Goal: Task Accomplishment & Management: Complete application form

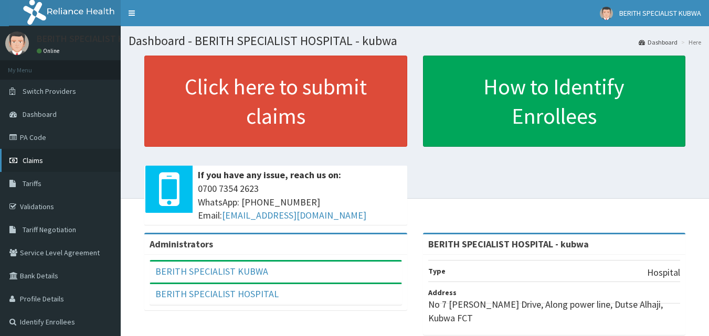
click at [33, 157] on span "Claims" at bounding box center [33, 160] width 20 height 9
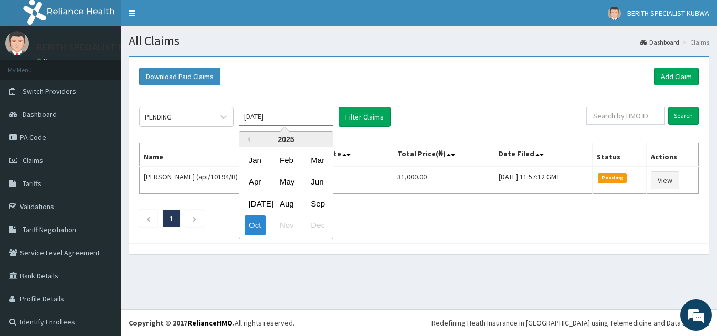
click at [304, 118] on input "Oct 2025" at bounding box center [286, 116] width 94 height 19
click at [312, 202] on div "Sep" at bounding box center [317, 203] width 21 height 19
type input "Sep 2025"
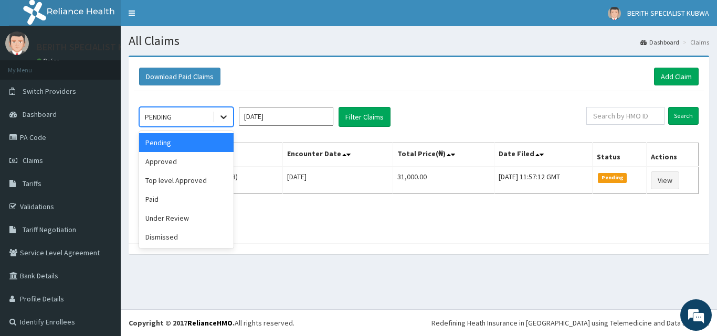
click at [223, 115] on icon at bounding box center [223, 117] width 10 height 10
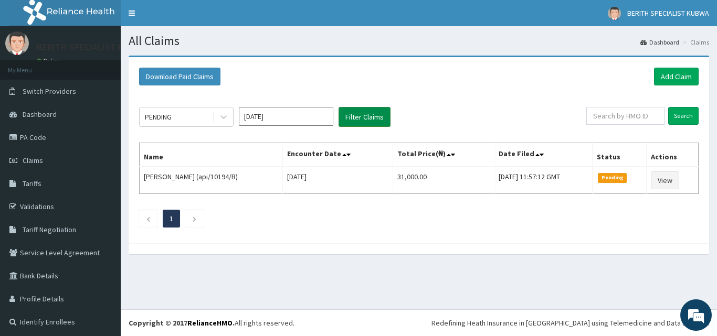
click at [370, 113] on button "Filter Claims" at bounding box center [365, 117] width 52 height 20
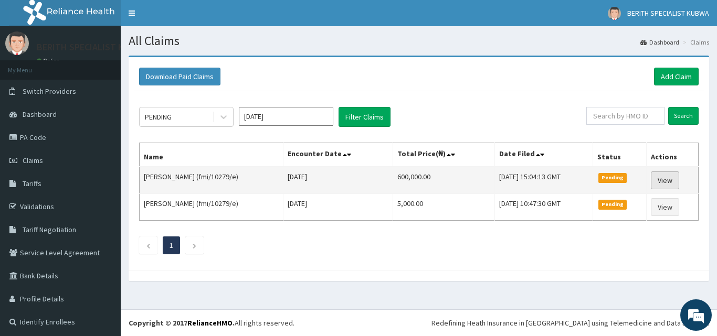
click at [663, 181] on link "View" at bounding box center [665, 181] width 28 height 18
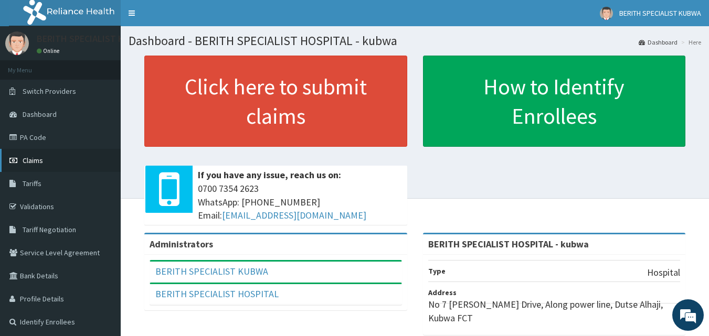
click at [28, 155] on link "Claims" at bounding box center [60, 160] width 121 height 23
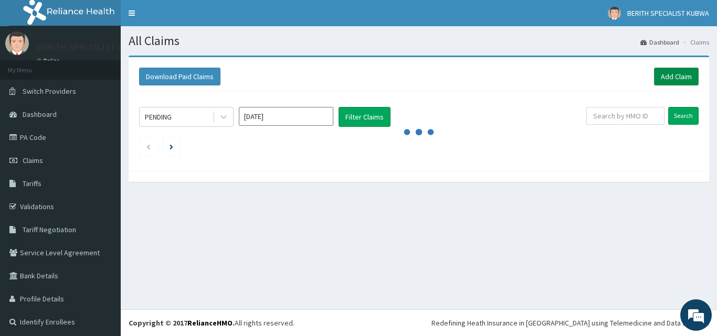
click at [669, 71] on link "Add Claim" at bounding box center [676, 77] width 45 height 18
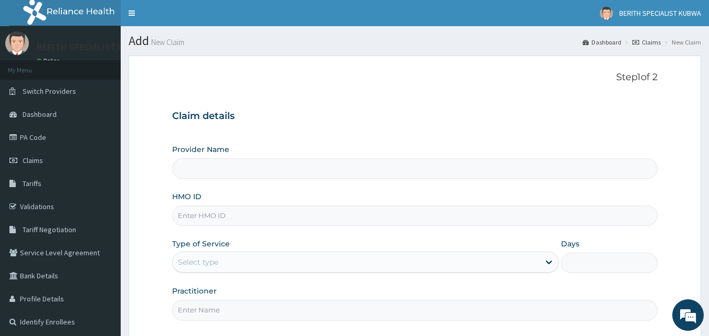
type input "BERITH SPECIALIST HOSPITAL - kubwa"
click at [190, 219] on input "HMO ID" at bounding box center [415, 216] width 486 height 20
type input "oic/10011/a"
click at [197, 260] on div "Select type" at bounding box center [198, 262] width 40 height 10
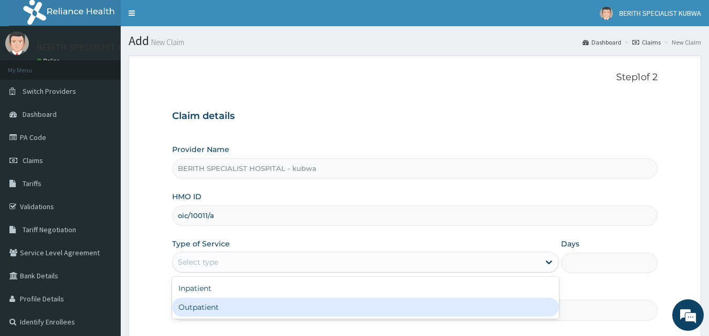
click at [193, 301] on div "Outpatient" at bounding box center [365, 307] width 387 height 19
type input "1"
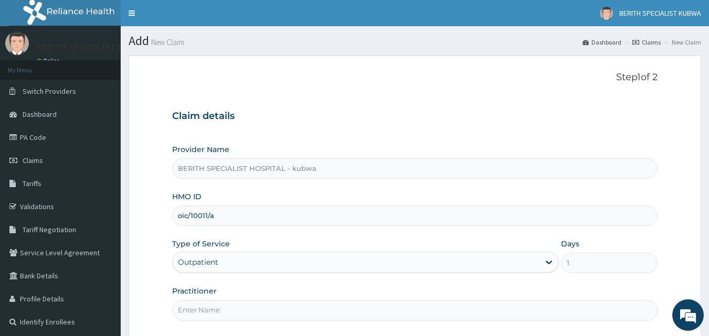
click at [195, 311] on input "Practitioner" at bounding box center [415, 310] width 486 height 20
type input "doctor umeh"
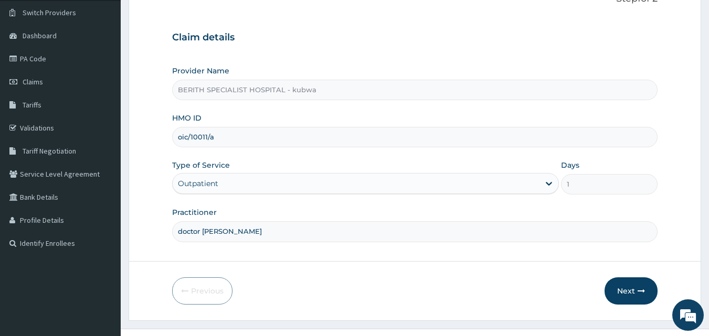
scroll to position [98, 0]
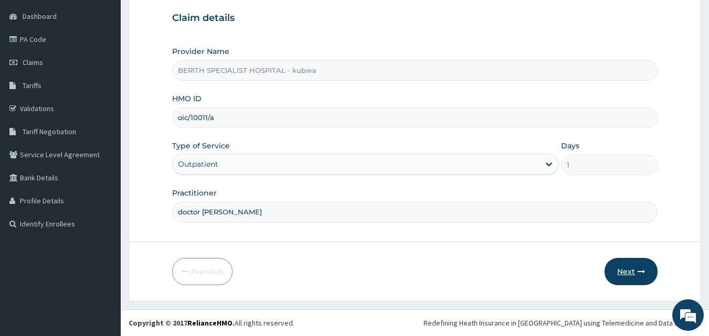
click at [625, 267] on button "Next" at bounding box center [631, 271] width 53 height 27
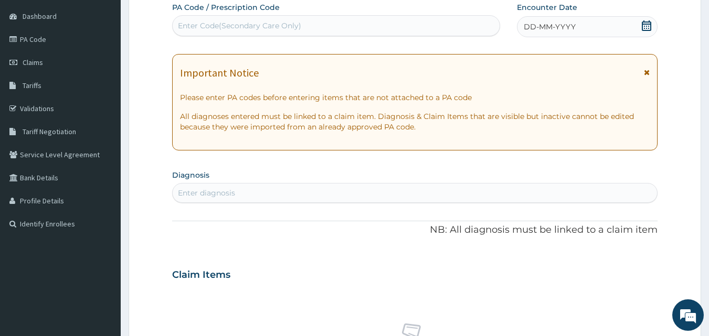
click at [553, 29] on span "DD-MM-YYYY" at bounding box center [550, 27] width 52 height 10
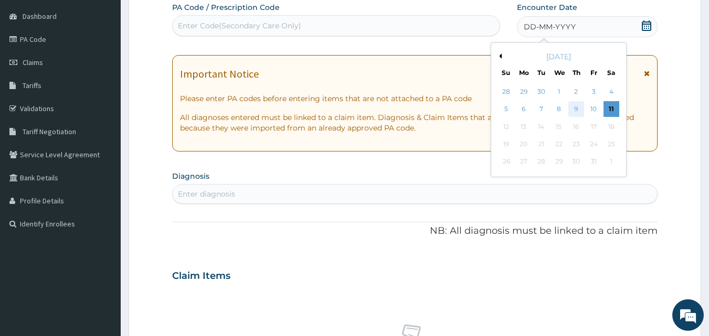
click at [575, 107] on div "9" at bounding box center [577, 110] width 16 height 16
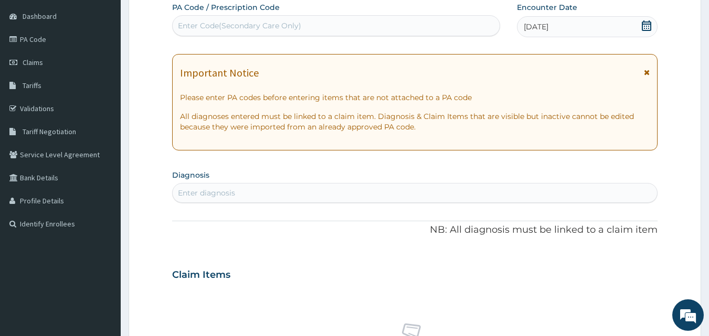
click at [213, 190] on div "Enter diagnosis" at bounding box center [206, 193] width 57 height 10
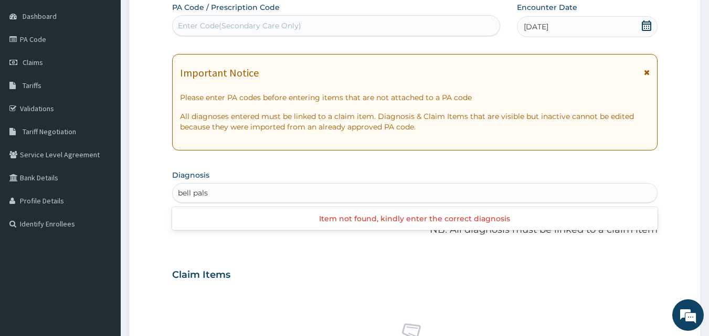
type input "bell palsy"
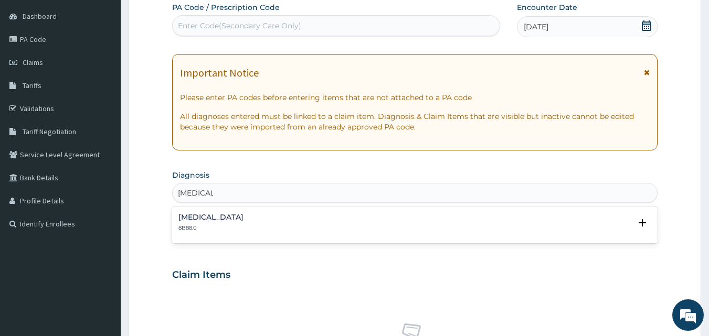
click at [203, 218] on h4 "Bell palsy" at bounding box center [210, 218] width 65 height 8
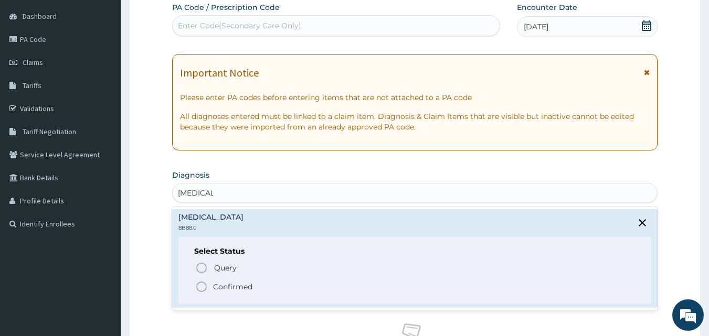
click at [199, 283] on icon "status option filled" at bounding box center [201, 287] width 13 height 13
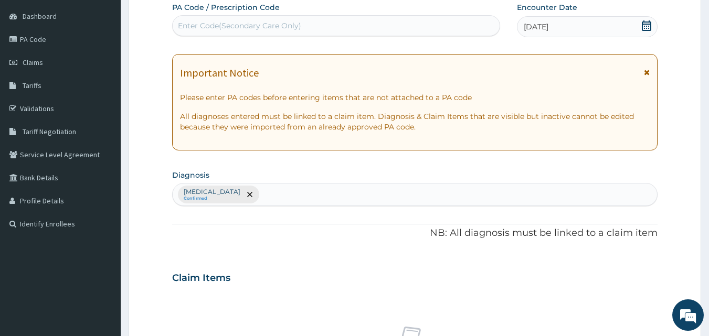
scroll to position [392, 0]
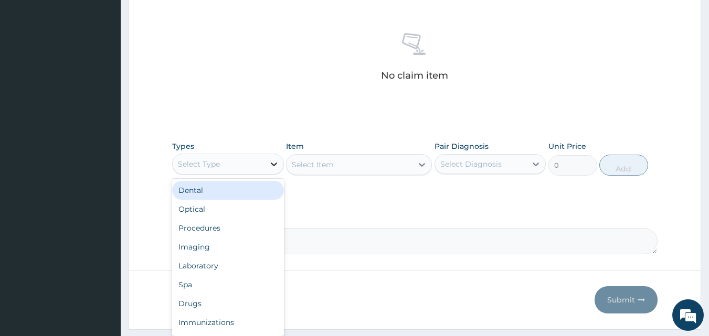
click at [272, 166] on icon at bounding box center [274, 164] width 10 height 10
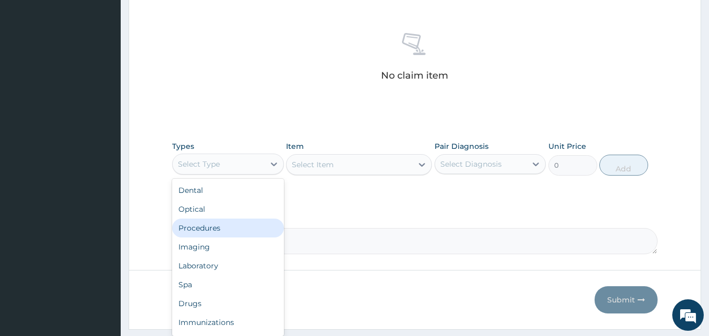
click at [192, 225] on div "Procedures" at bounding box center [228, 228] width 112 height 19
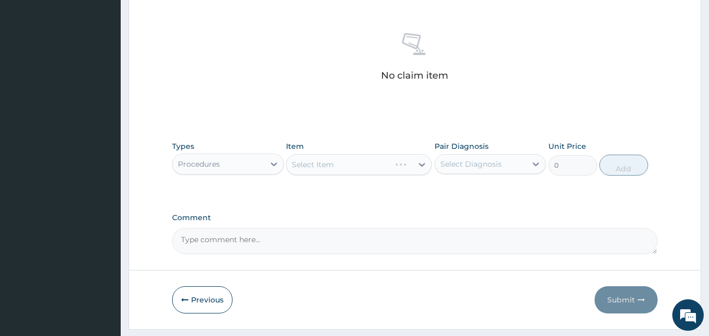
click at [420, 165] on div "Select Item" at bounding box center [359, 164] width 146 height 21
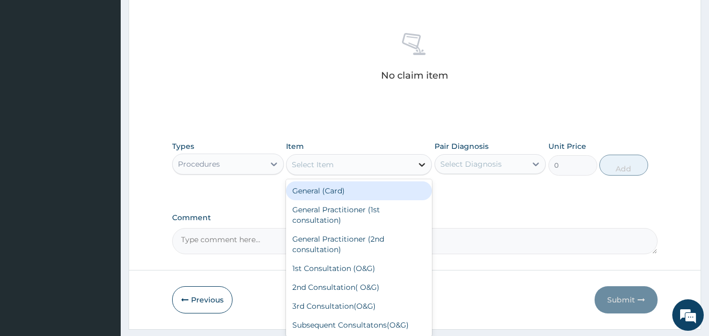
click at [422, 163] on icon at bounding box center [422, 165] width 10 height 10
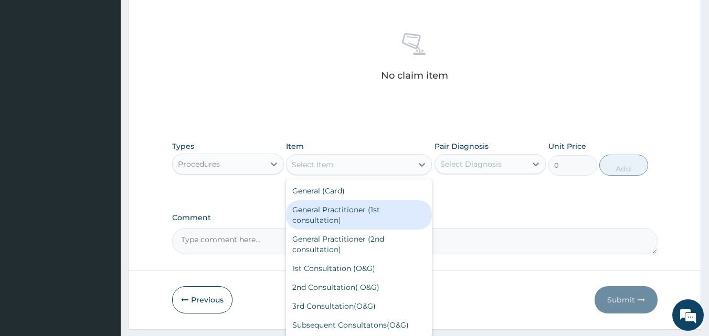
click at [349, 214] on div "General Practitioner (1st consultation)" at bounding box center [359, 215] width 146 height 29
type input "3000"
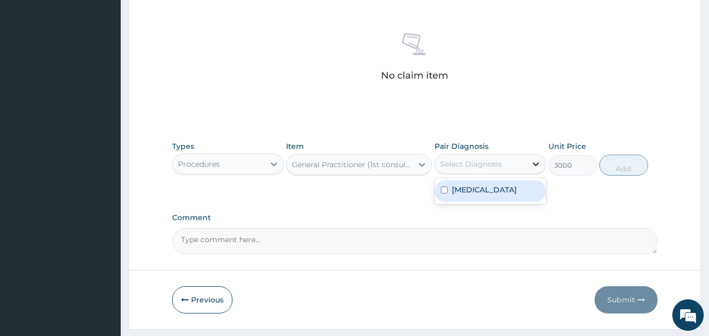
click at [536, 164] on icon at bounding box center [536, 164] width 10 height 10
click at [518, 190] on div "Bell palsy" at bounding box center [491, 192] width 112 height 22
checkbox input "true"
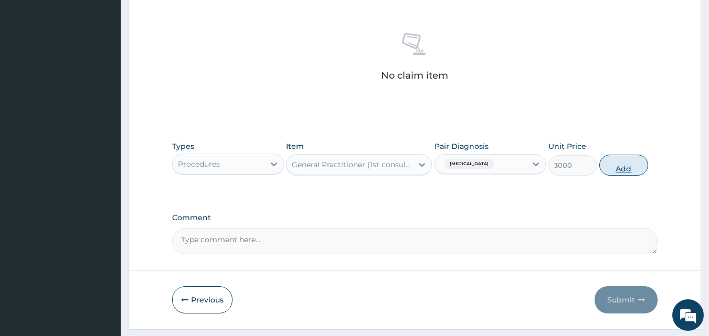
click at [619, 167] on button "Add" at bounding box center [623, 165] width 49 height 21
type input "0"
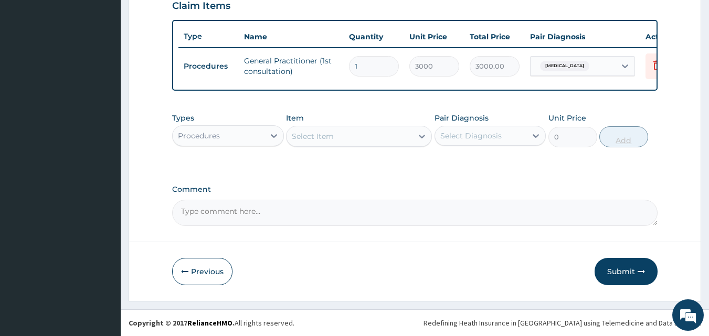
scroll to position [378, 0]
click at [622, 269] on button "Submit" at bounding box center [626, 271] width 63 height 27
